Goal: Find specific page/section: Find specific page/section

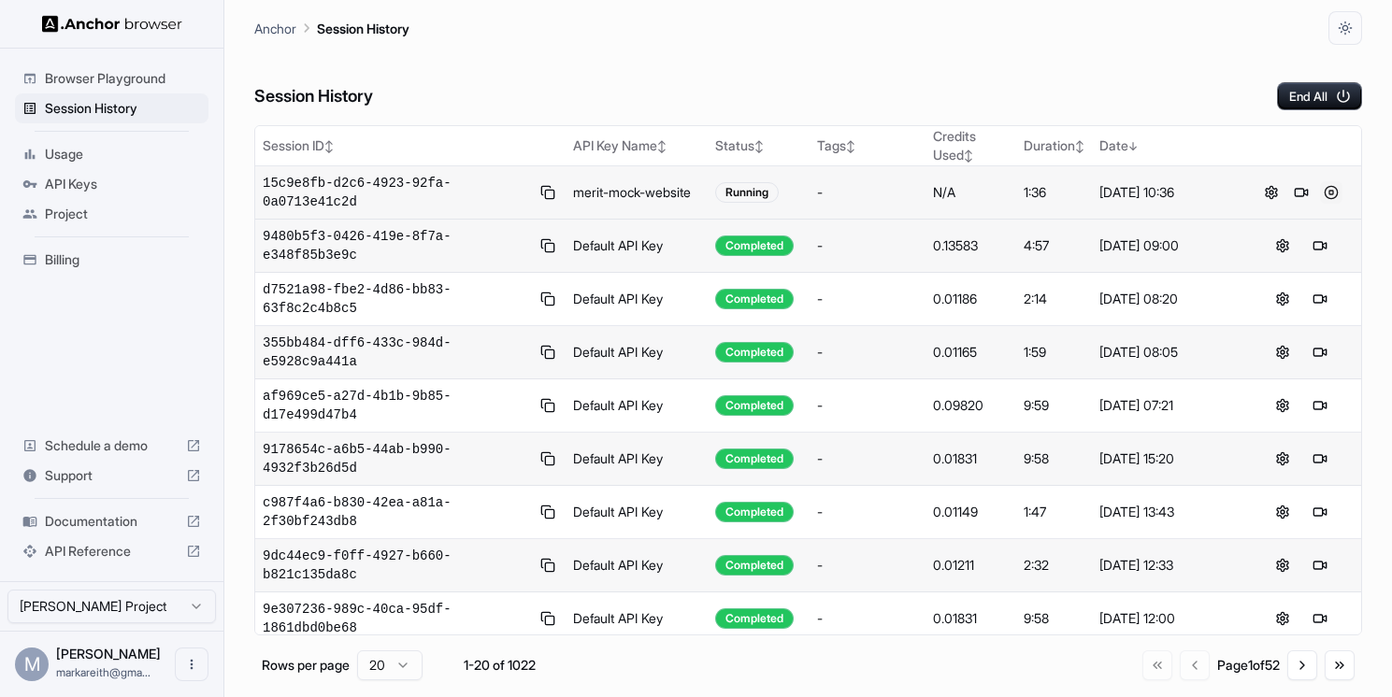
click at [1328, 195] on button at bounding box center [1331, 192] width 22 height 22
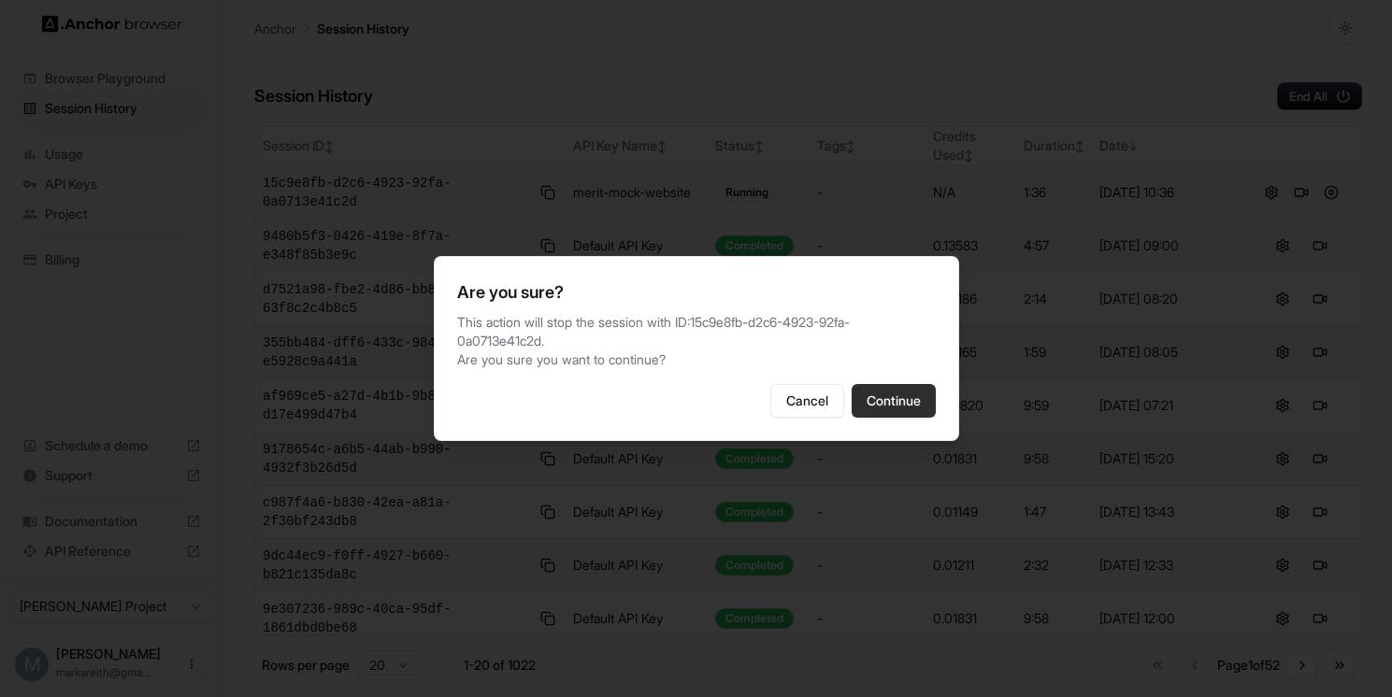
click at [891, 407] on button "Continue" at bounding box center [894, 401] width 84 height 34
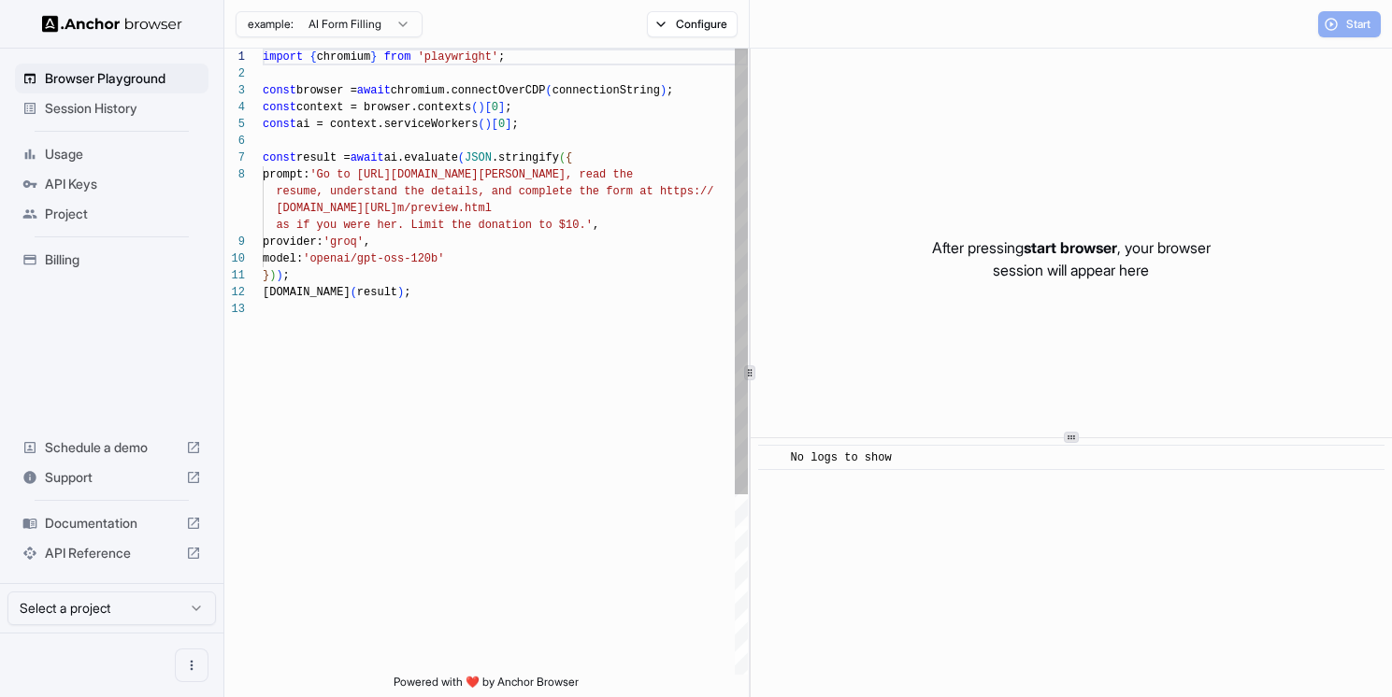
scroll to position [118, 0]
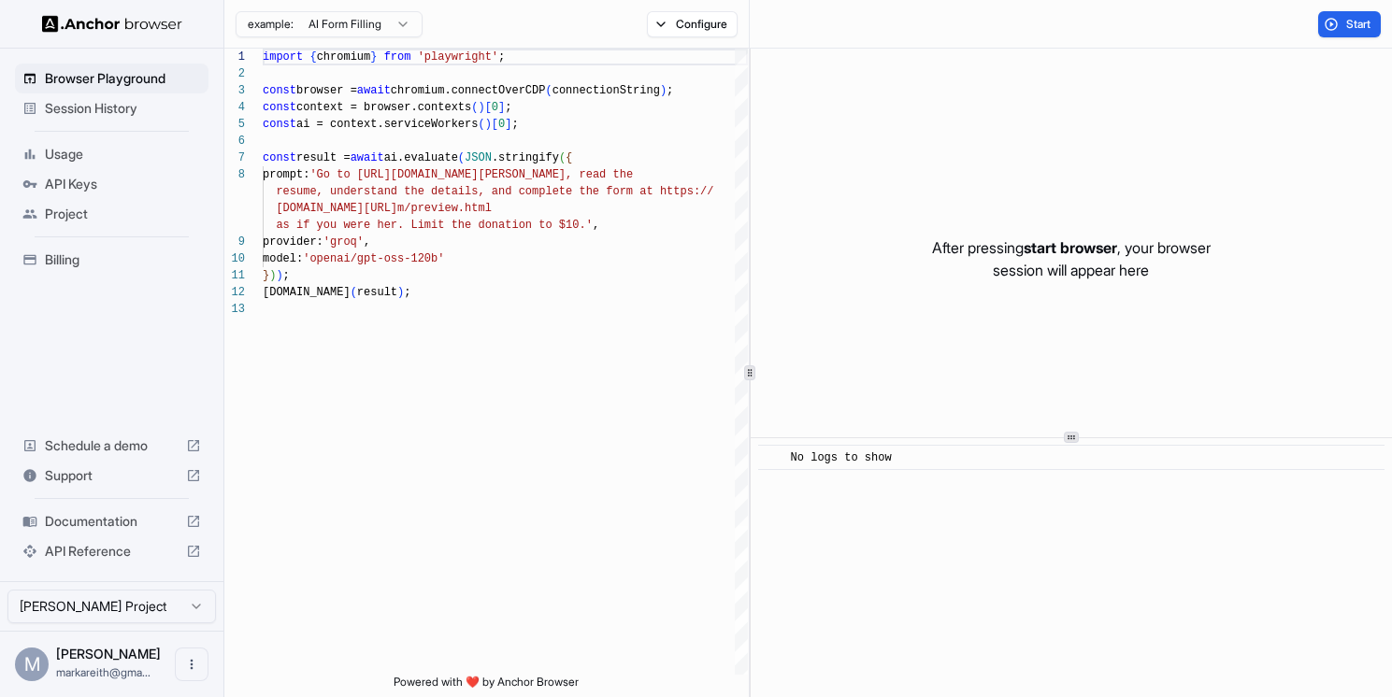
click at [135, 99] on span "Session History" at bounding box center [123, 108] width 156 height 19
